Goal: Check status: Check status

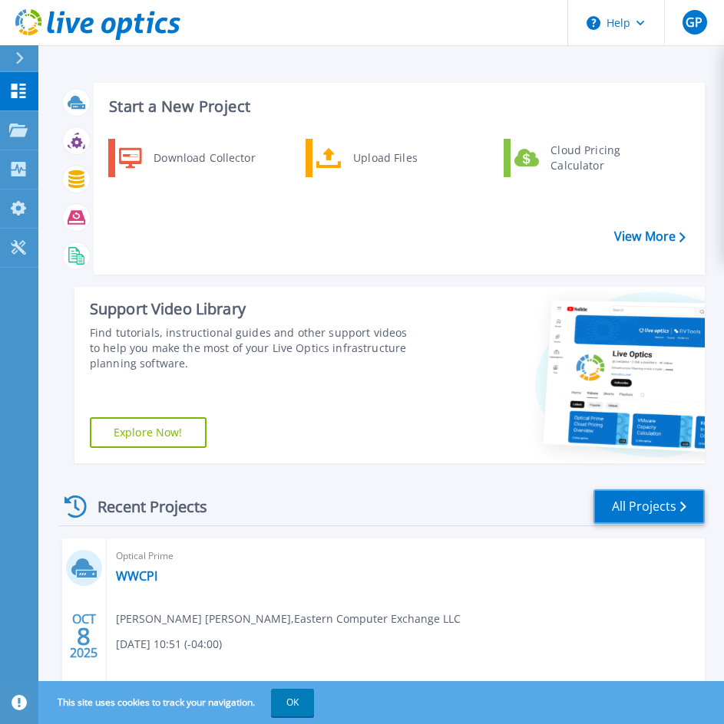
click at [654, 505] on link "All Projects" at bounding box center [648, 507] width 111 height 35
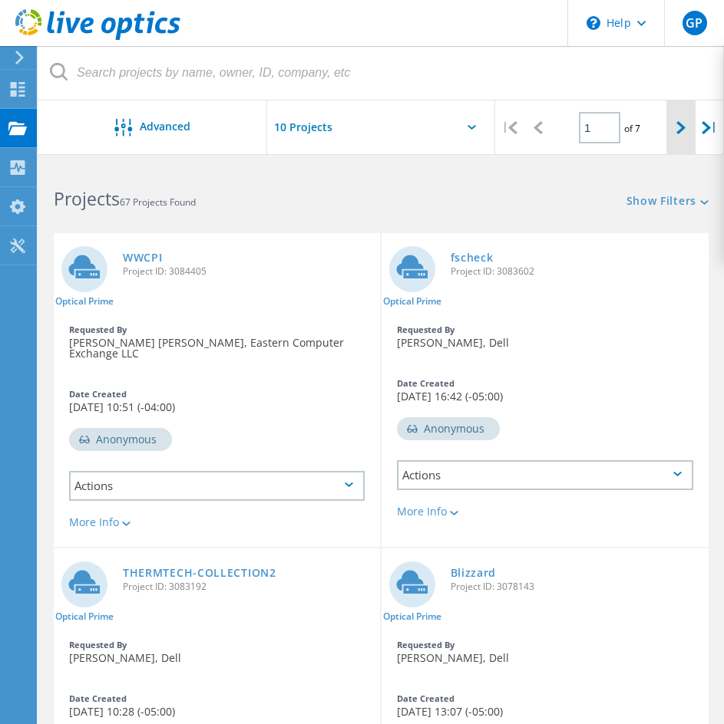
click at [690, 131] on div at bounding box center [680, 128] width 28 height 54
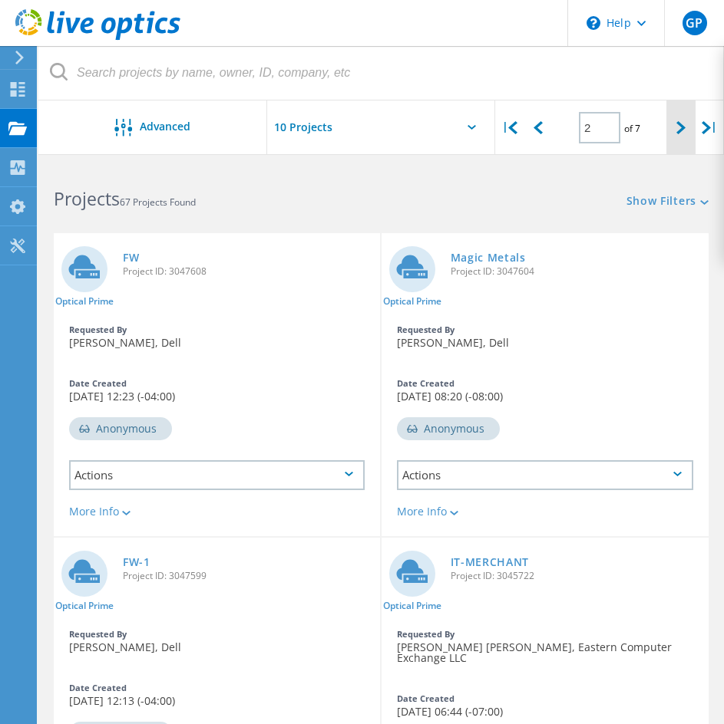
click at [677, 132] on icon at bounding box center [680, 127] width 9 height 13
type input "3"
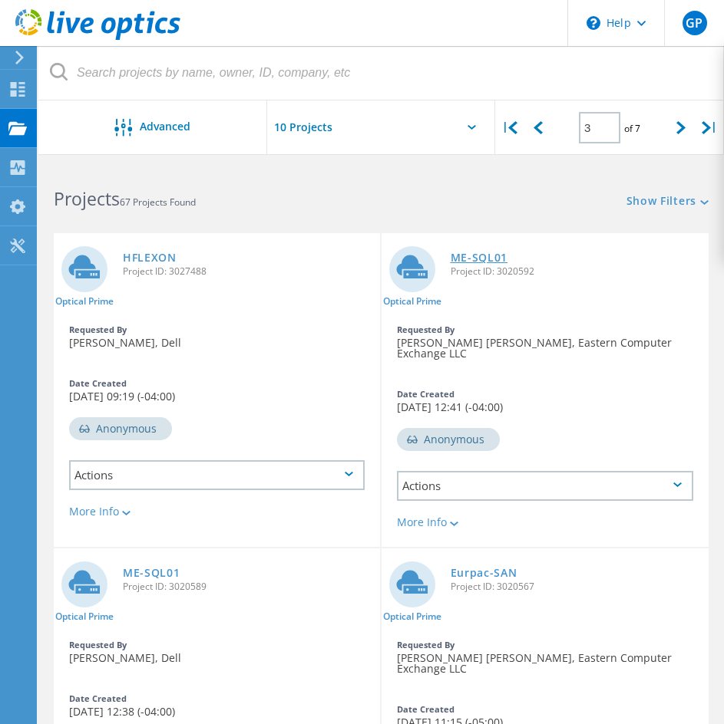
click at [493, 259] on link "ME-SQL01" at bounding box center [479, 257] width 58 height 11
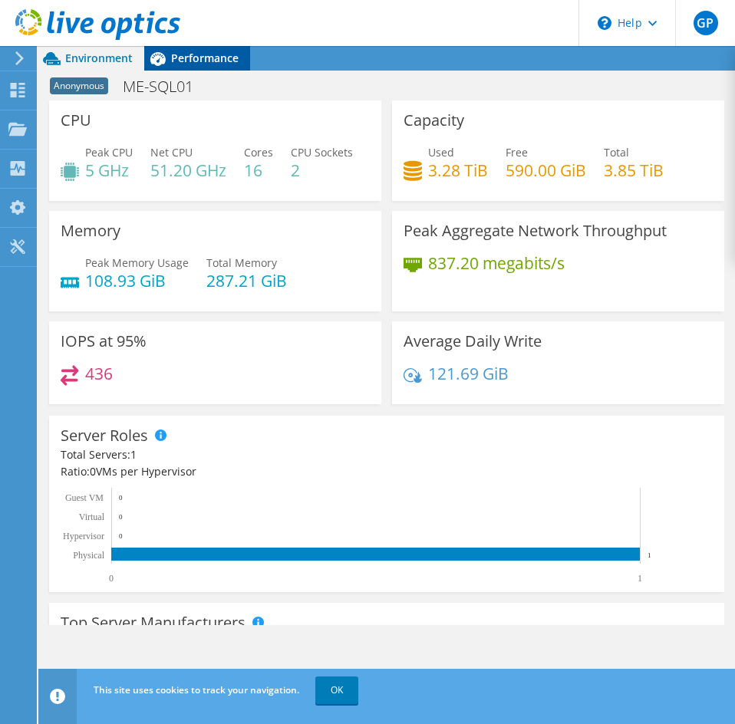
click at [185, 54] on span "Performance" at bounding box center [205, 58] width 68 height 15
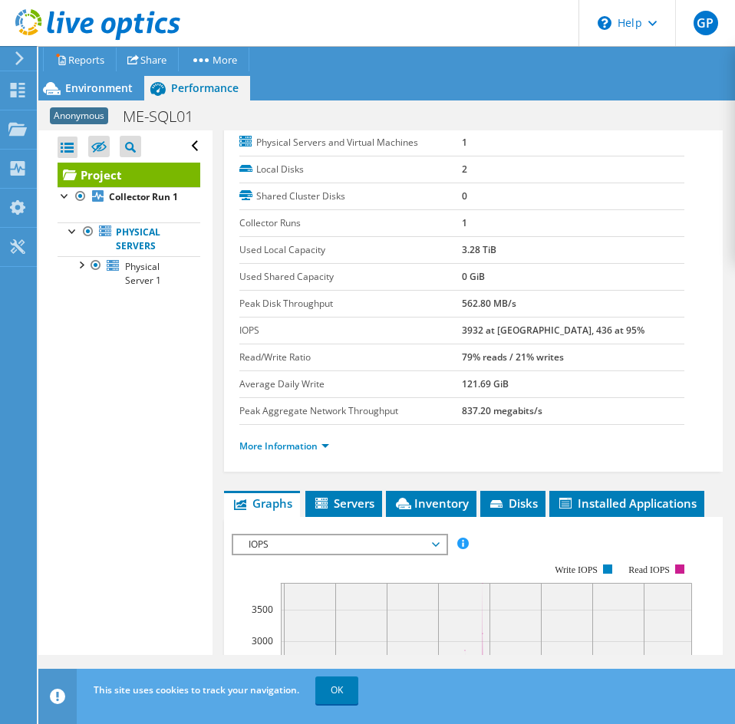
scroll to position [230, 0]
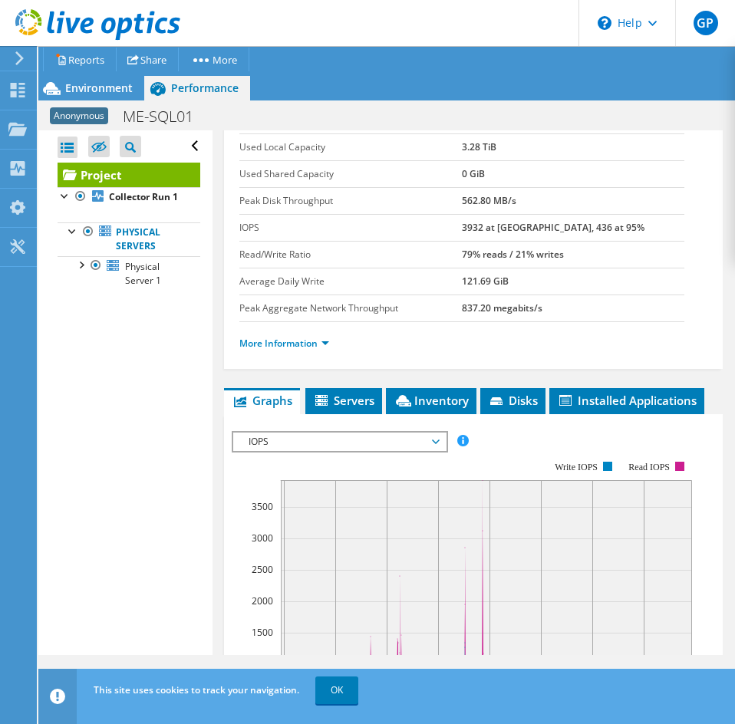
click at [440, 380] on div "Project Details Duration 1 day, 0 hr, 1 min Start Time 08/18/2025, 11:48 (-04:0…" at bounding box center [474, 480] width 522 height 1161
click at [434, 404] on span "Inventory" at bounding box center [431, 400] width 75 height 15
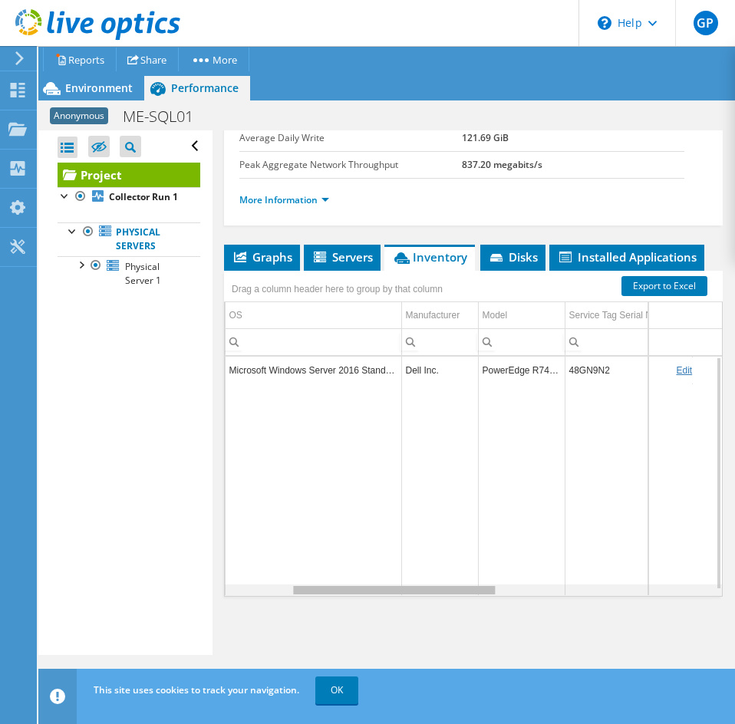
scroll to position [0, 248]
drag, startPoint x: 398, startPoint y: 595, endPoint x: 511, endPoint y: 581, distance: 113.6
click at [511, 581] on body "GP End User Greg Pedersen gregpedersen@ecei.com Eastern Computer Exchange My Pr…" at bounding box center [367, 362] width 735 height 724
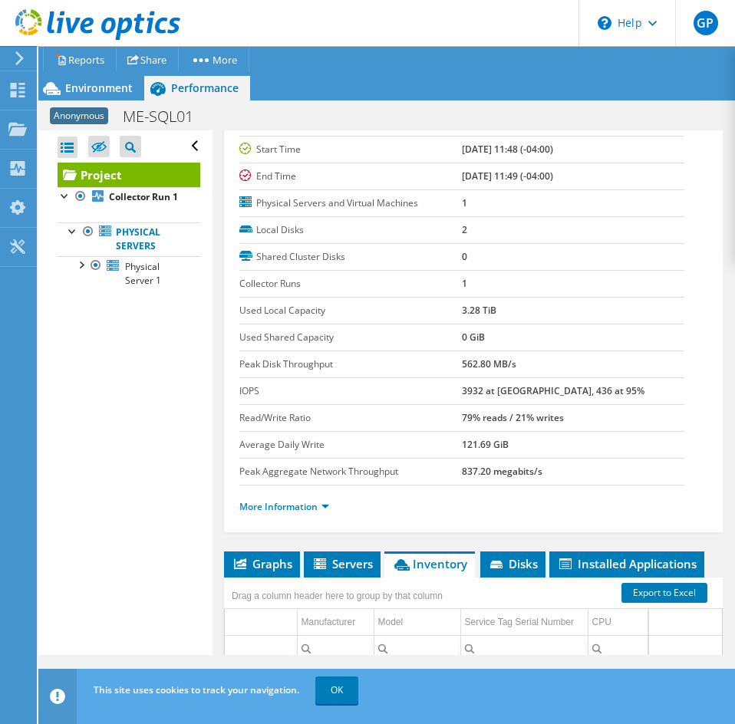
scroll to position [0, 0]
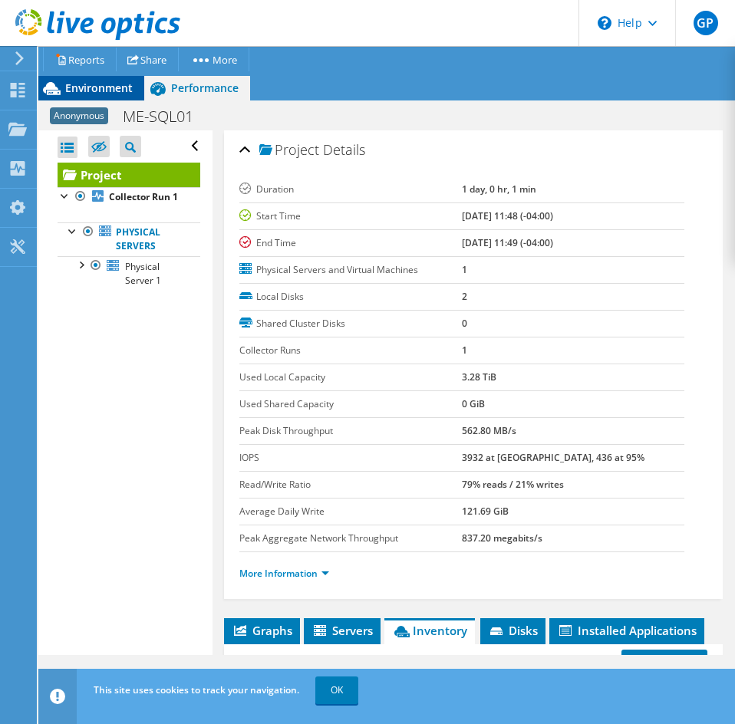
click at [103, 91] on span "Environment" at bounding box center [99, 88] width 68 height 15
